Goal: Navigation & Orientation: Find specific page/section

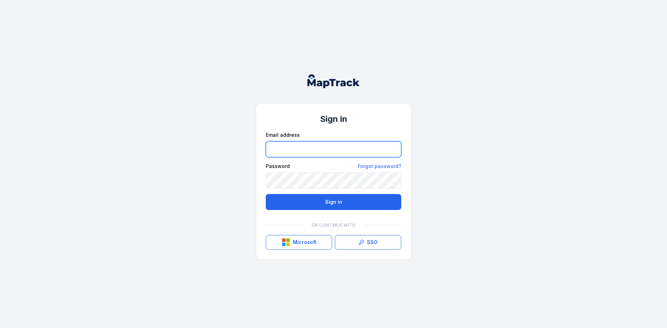
click at [274, 141] on input "email" at bounding box center [333, 149] width 135 height 16
type input "**********"
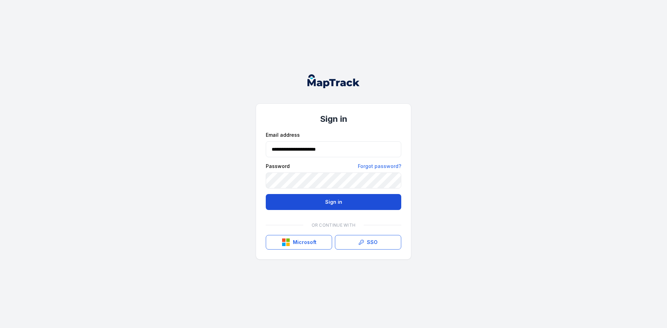
click at [363, 198] on button "Sign in" at bounding box center [333, 202] width 135 height 16
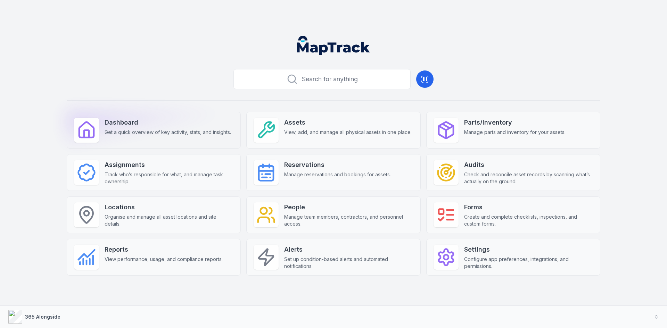
click at [156, 126] on strong "Dashboard" at bounding box center [168, 123] width 126 height 10
